Goal: Check status: Check status

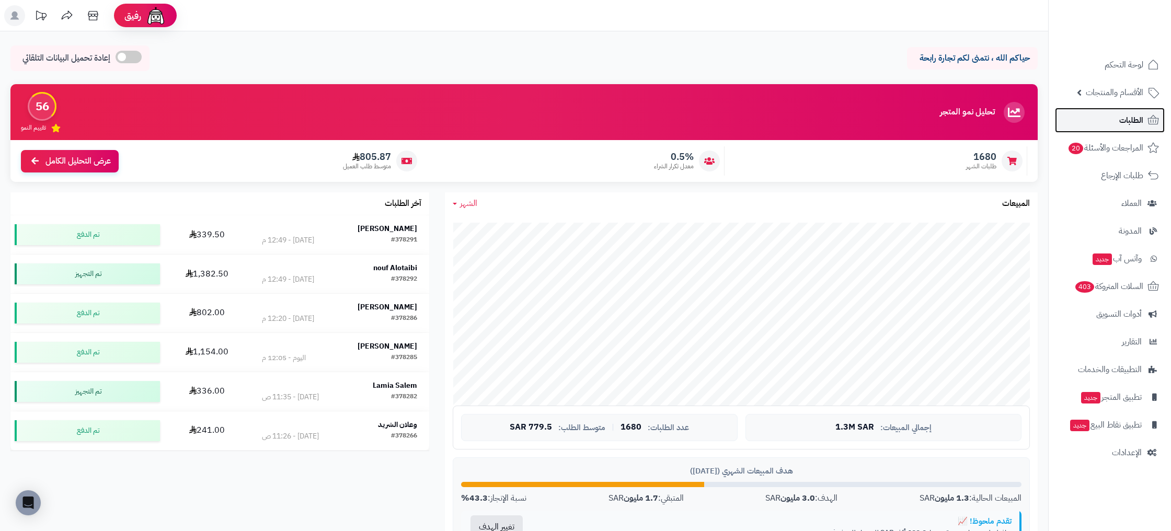
click at [1124, 124] on span "الطلبات" at bounding box center [1132, 120] width 24 height 15
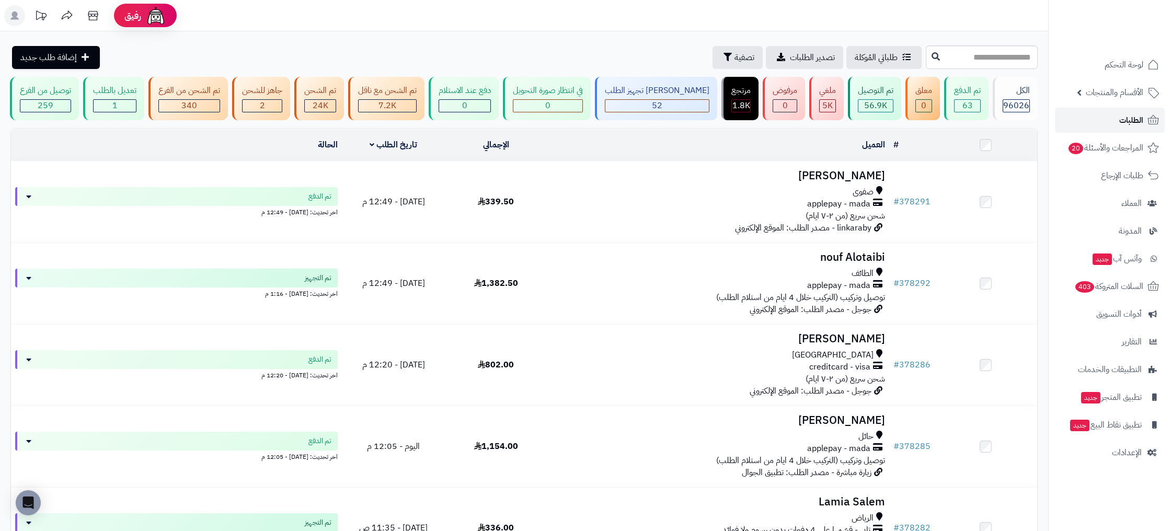
click at [1130, 124] on span "الطلبات" at bounding box center [1132, 120] width 24 height 15
